Goal: Find specific page/section: Find specific page/section

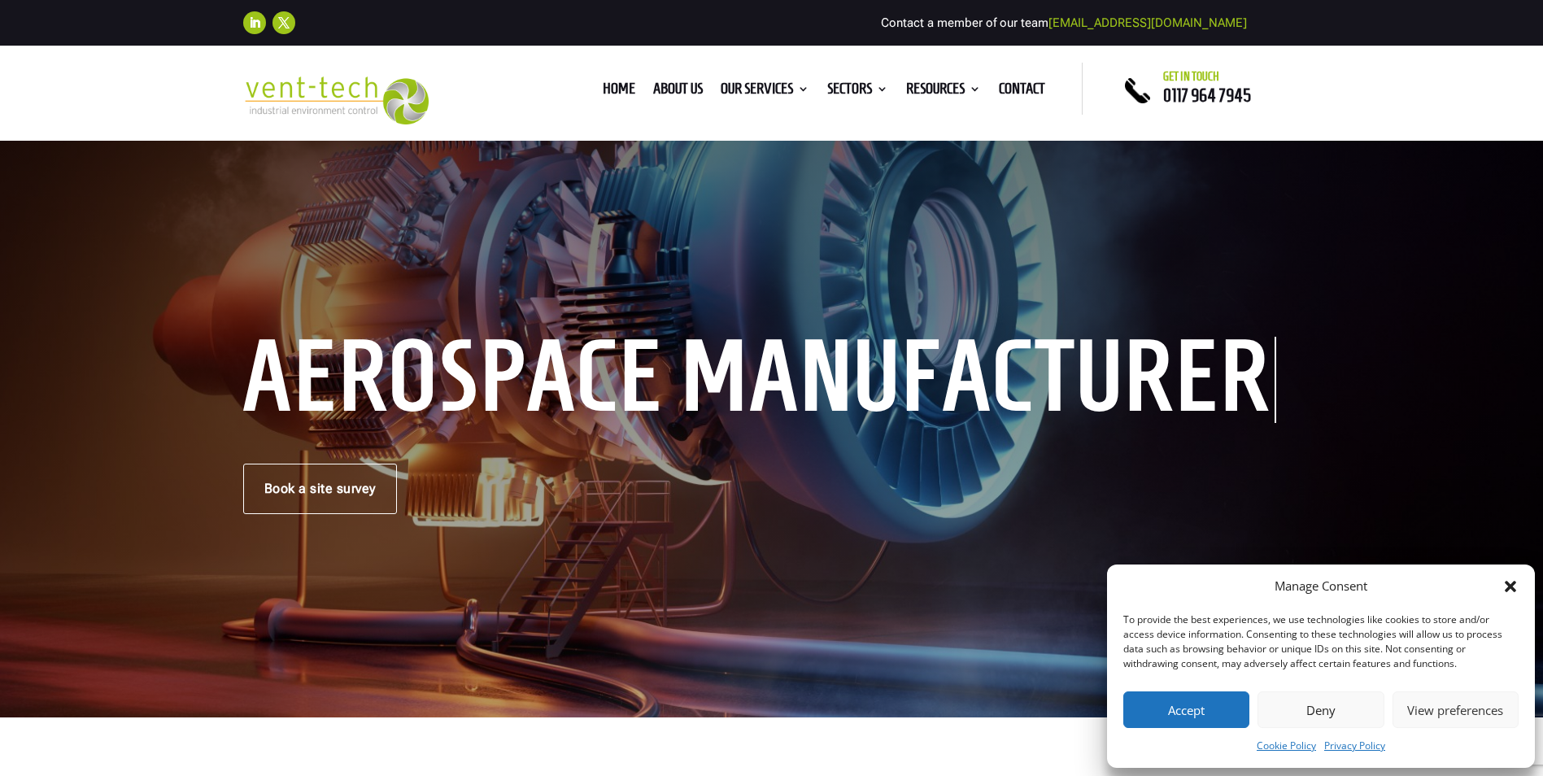
click at [1317, 703] on button "Deny" at bounding box center [1320, 709] width 126 height 37
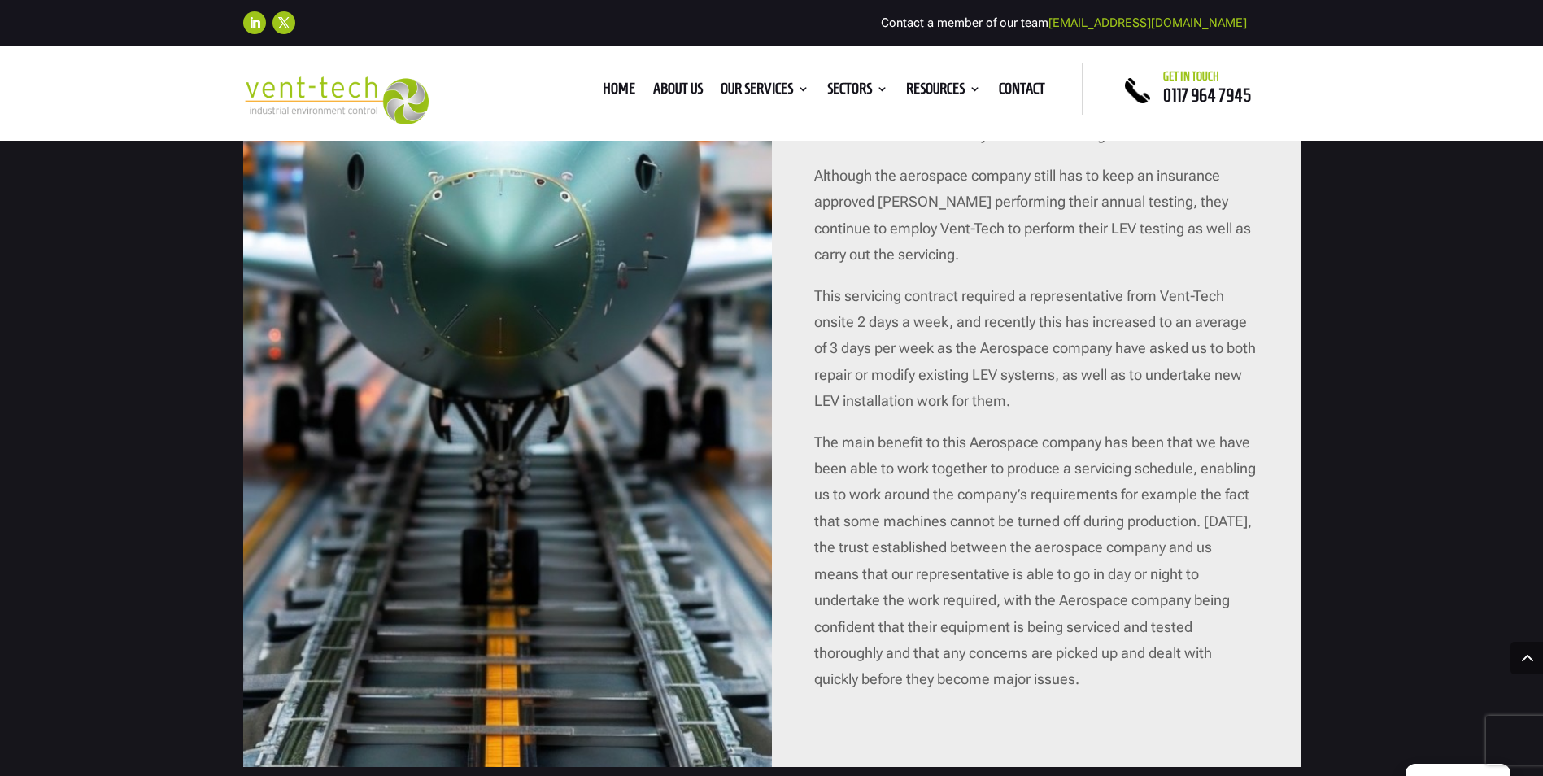
scroll to position [1681, 0]
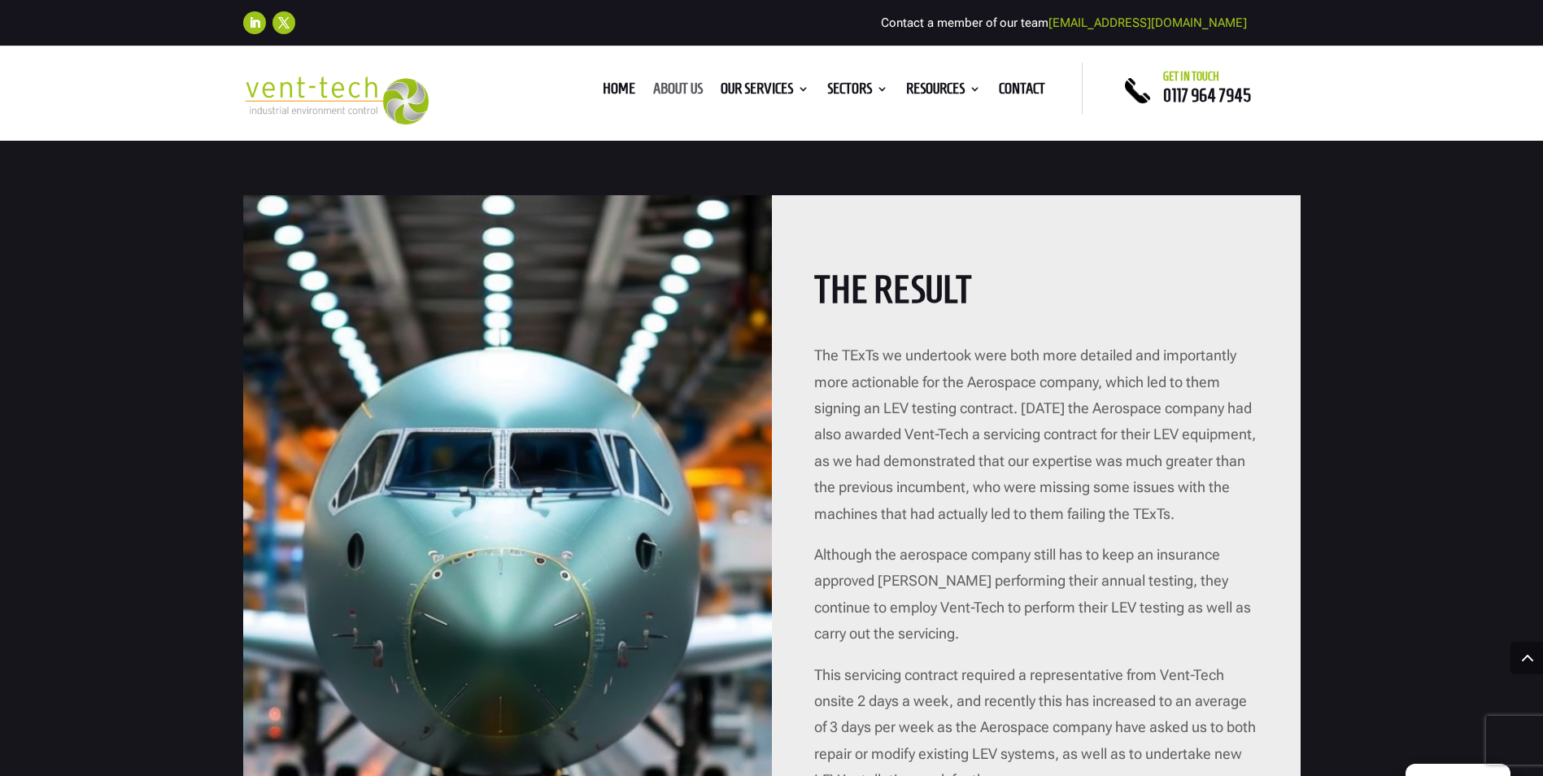
click at [684, 90] on link "About us" at bounding box center [678, 92] width 50 height 18
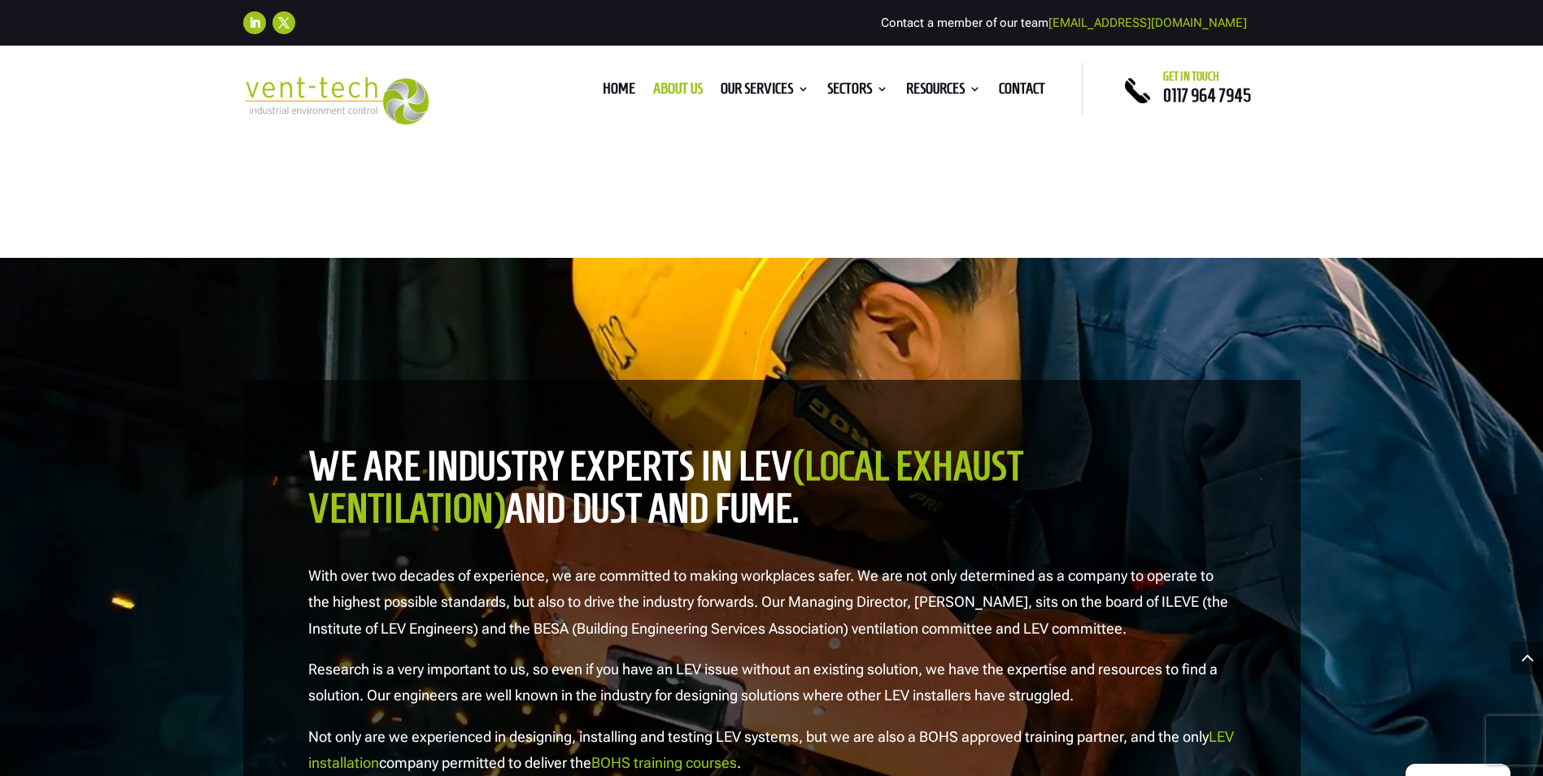
scroll to position [1247, 0]
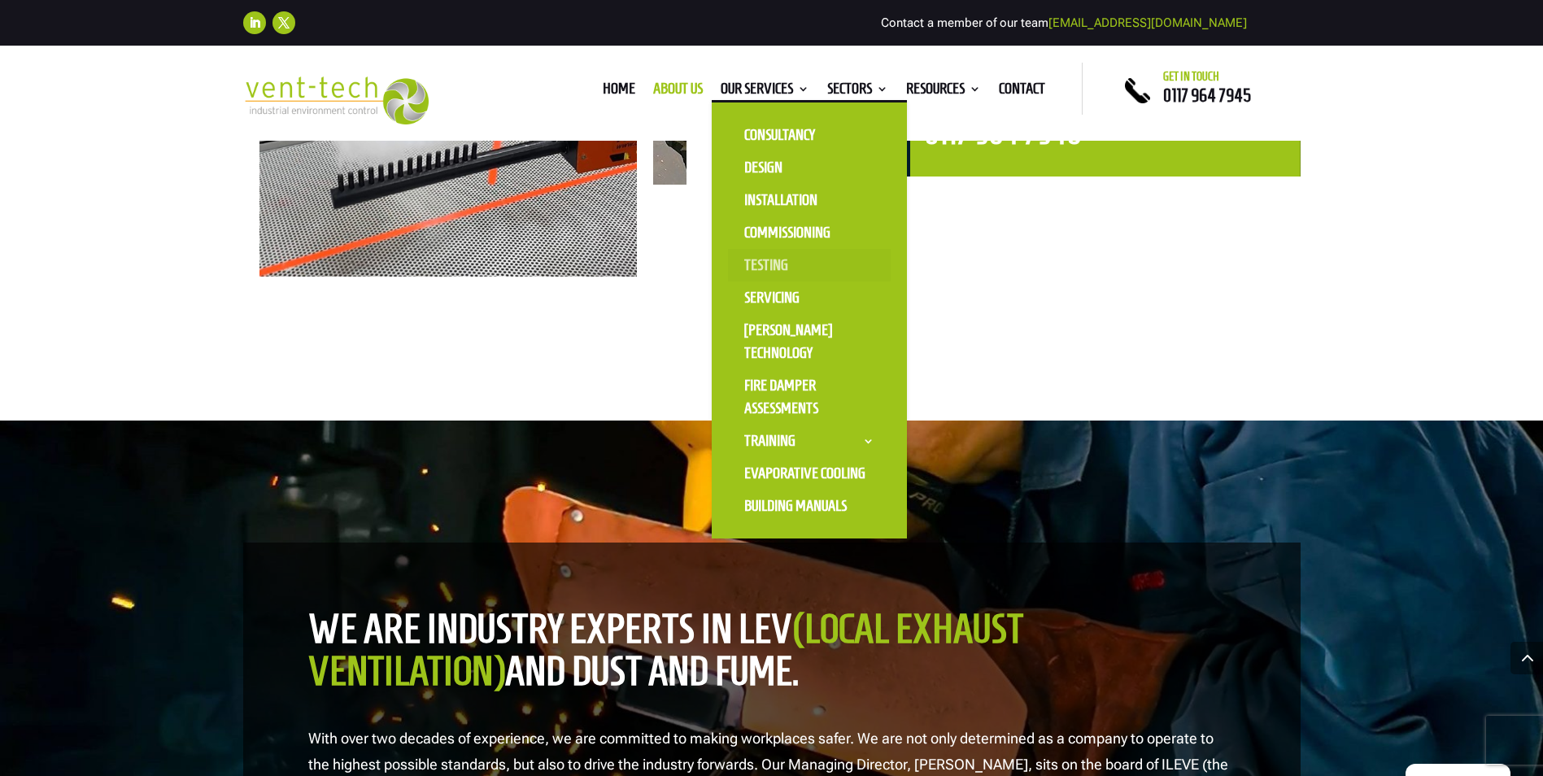
click at [764, 265] on link "Testing" at bounding box center [809, 265] width 163 height 33
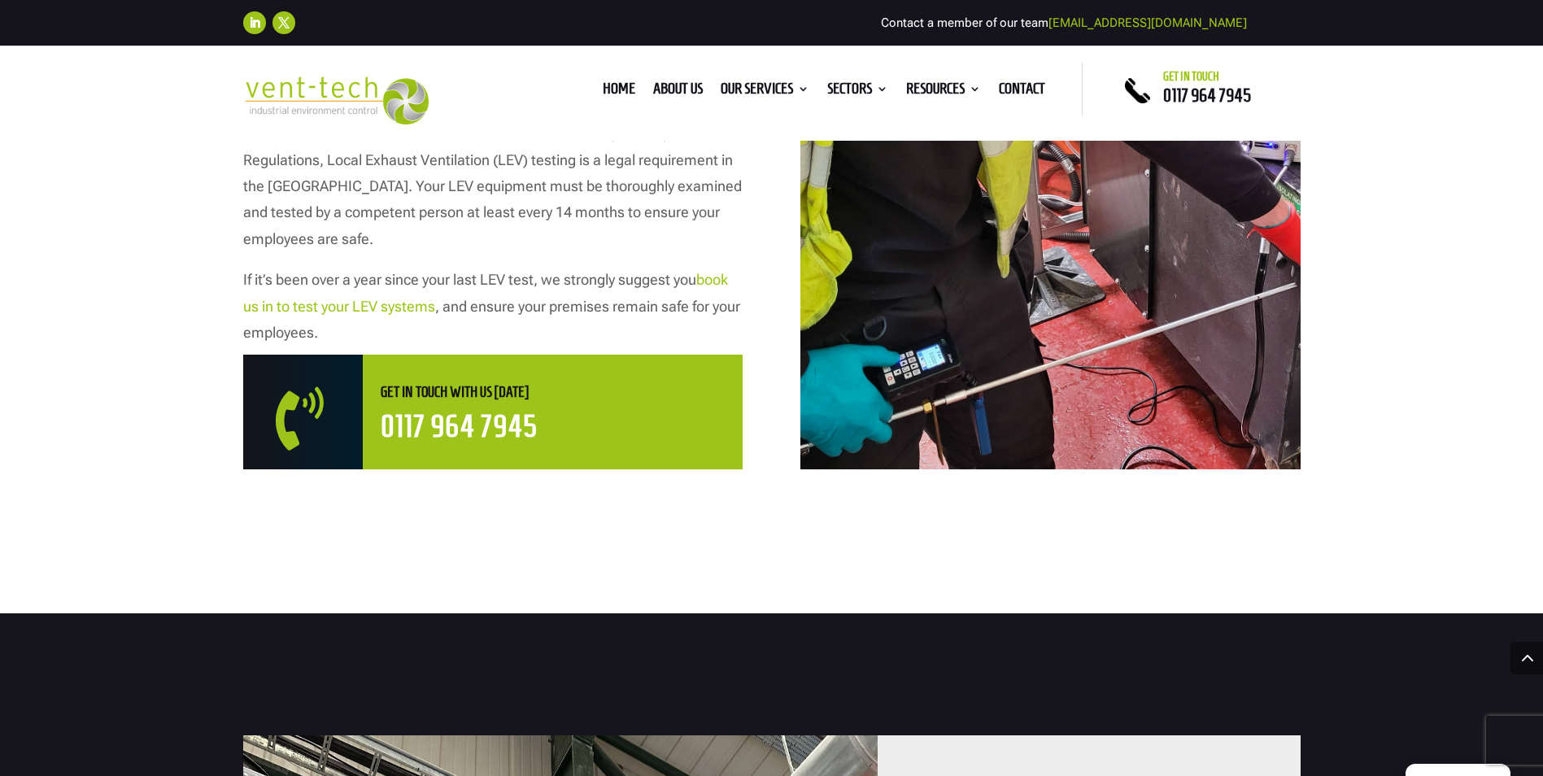
scroll to position [976, 0]
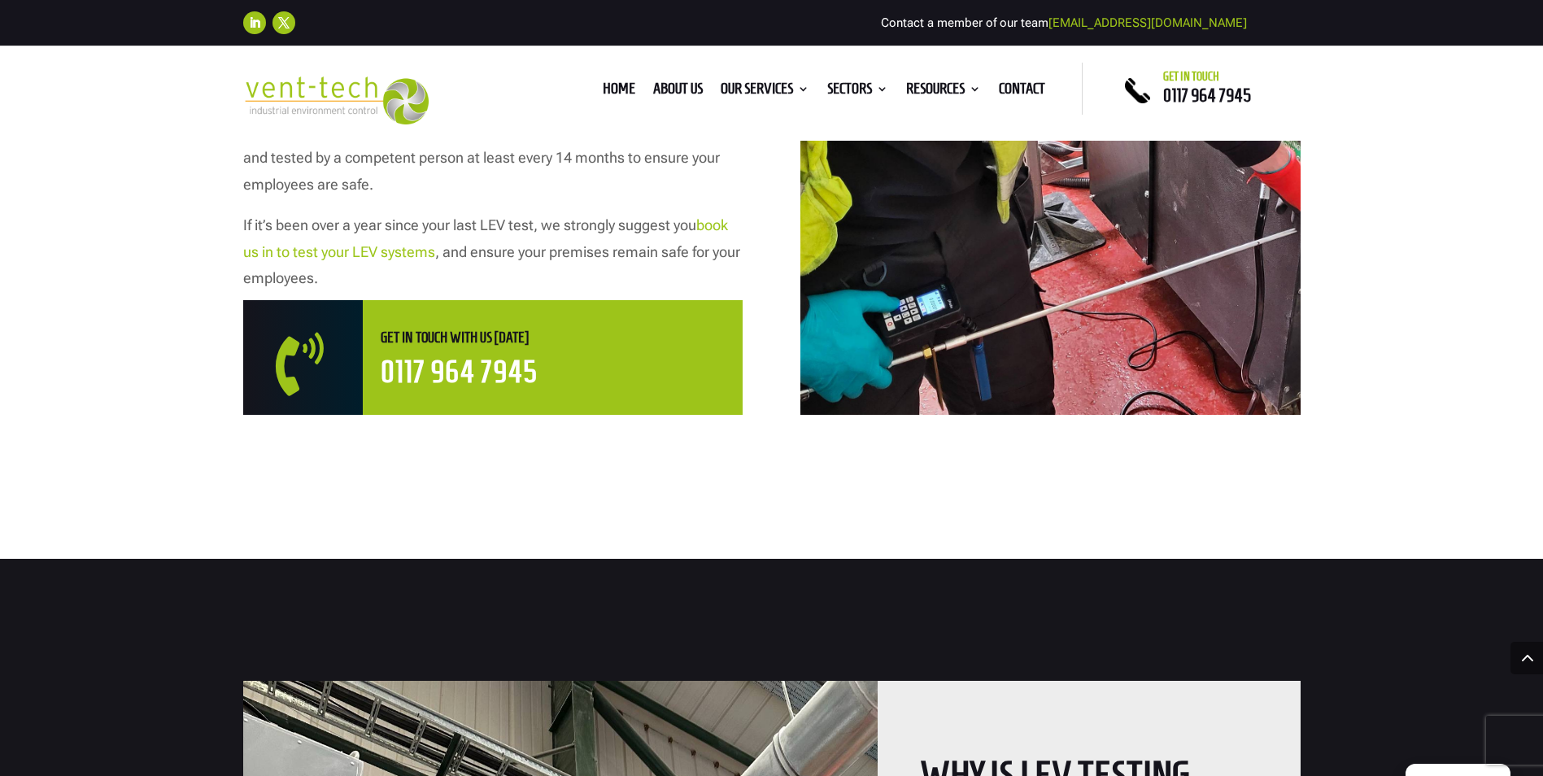
click at [379, 252] on link "book us in to test your LEV systems" at bounding box center [485, 237] width 485 height 43
